Goal: Information Seeking & Learning: Learn about a topic

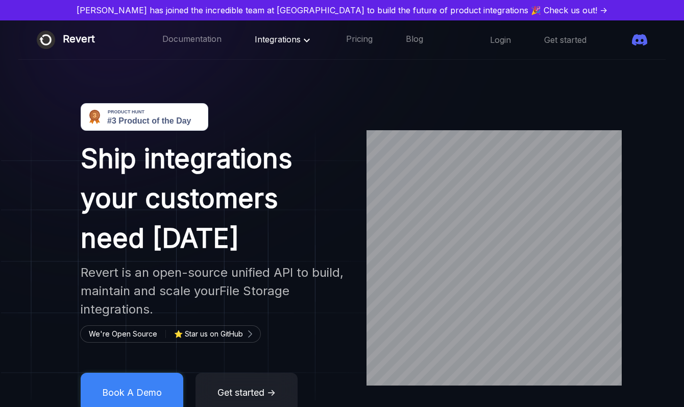
click at [255, 36] on span "Integrations" at bounding box center [284, 39] width 58 height 10
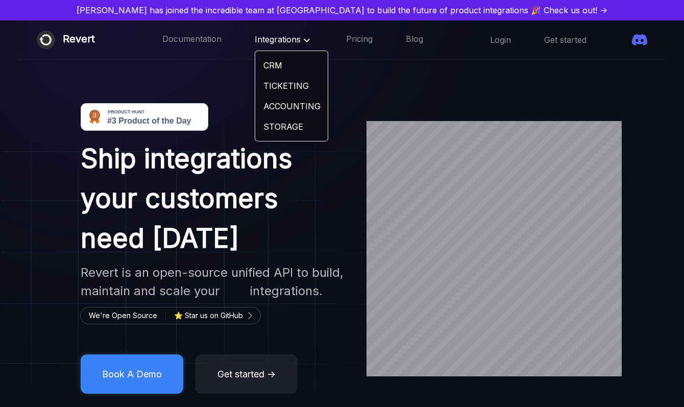
click at [255, 37] on span "Integrations" at bounding box center [284, 39] width 58 height 10
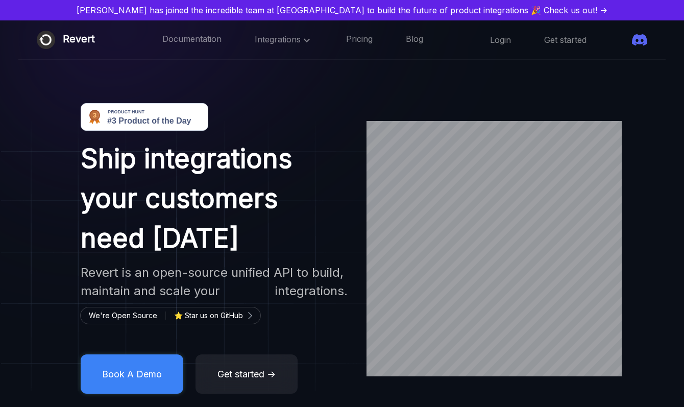
click at [620, 40] on span at bounding box center [620, 40] width 0 height 0
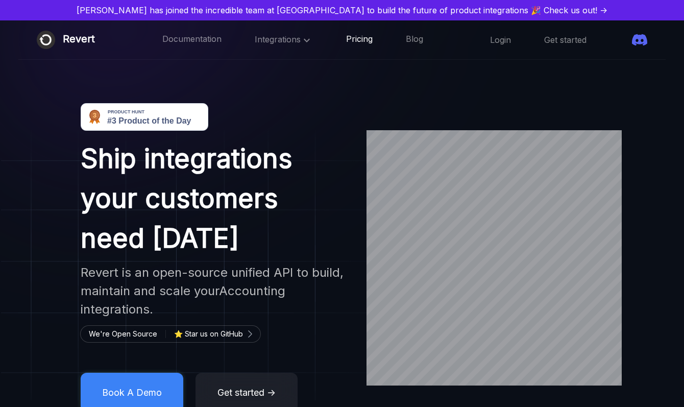
click at [346, 38] on link "Pricing" at bounding box center [359, 39] width 27 height 13
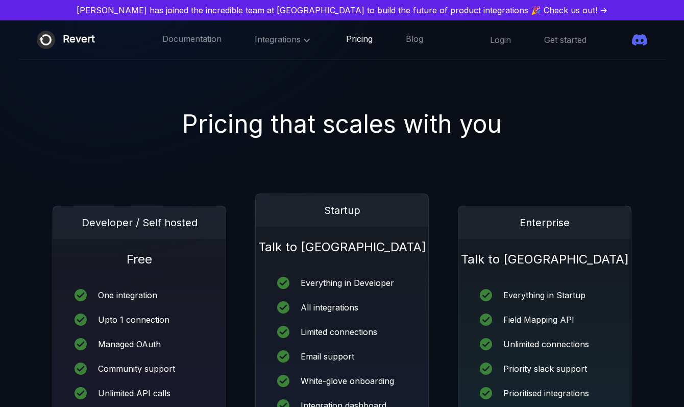
click at [348, 42] on link "Pricing" at bounding box center [359, 39] width 27 height 13
click at [255, 42] on span "Integrations" at bounding box center [284, 39] width 58 height 10
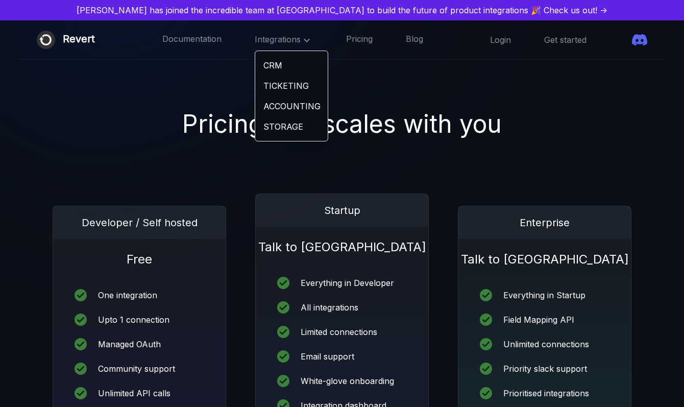
click at [620, 40] on span at bounding box center [620, 40] width 0 height 0
click at [183, 42] on link "Documentation" at bounding box center [191, 39] width 59 height 13
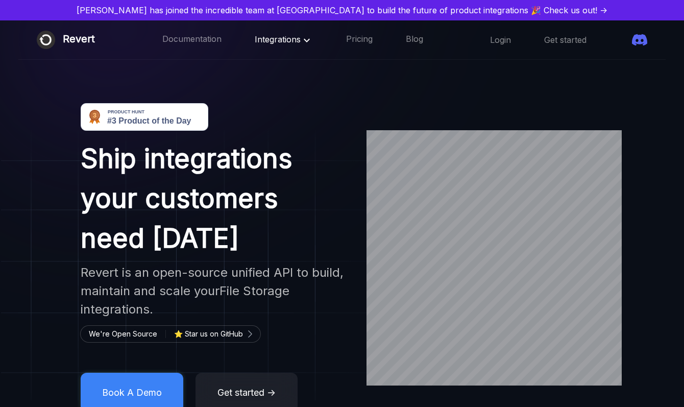
click at [270, 41] on span "Integrations" at bounding box center [284, 39] width 58 height 10
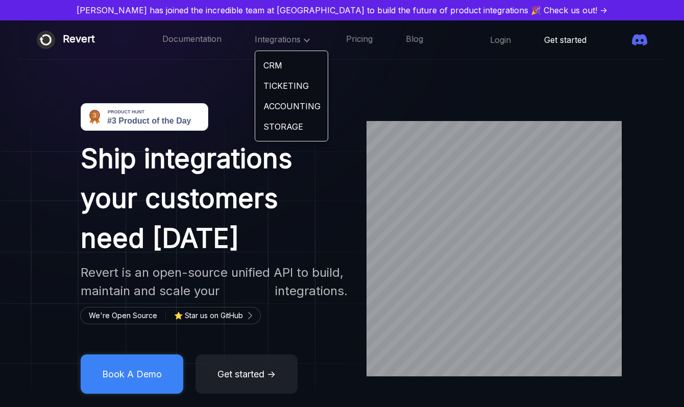
click at [544, 36] on link "Get started" at bounding box center [565, 39] width 42 height 11
